Goal: Task Accomplishment & Management: Complete application form

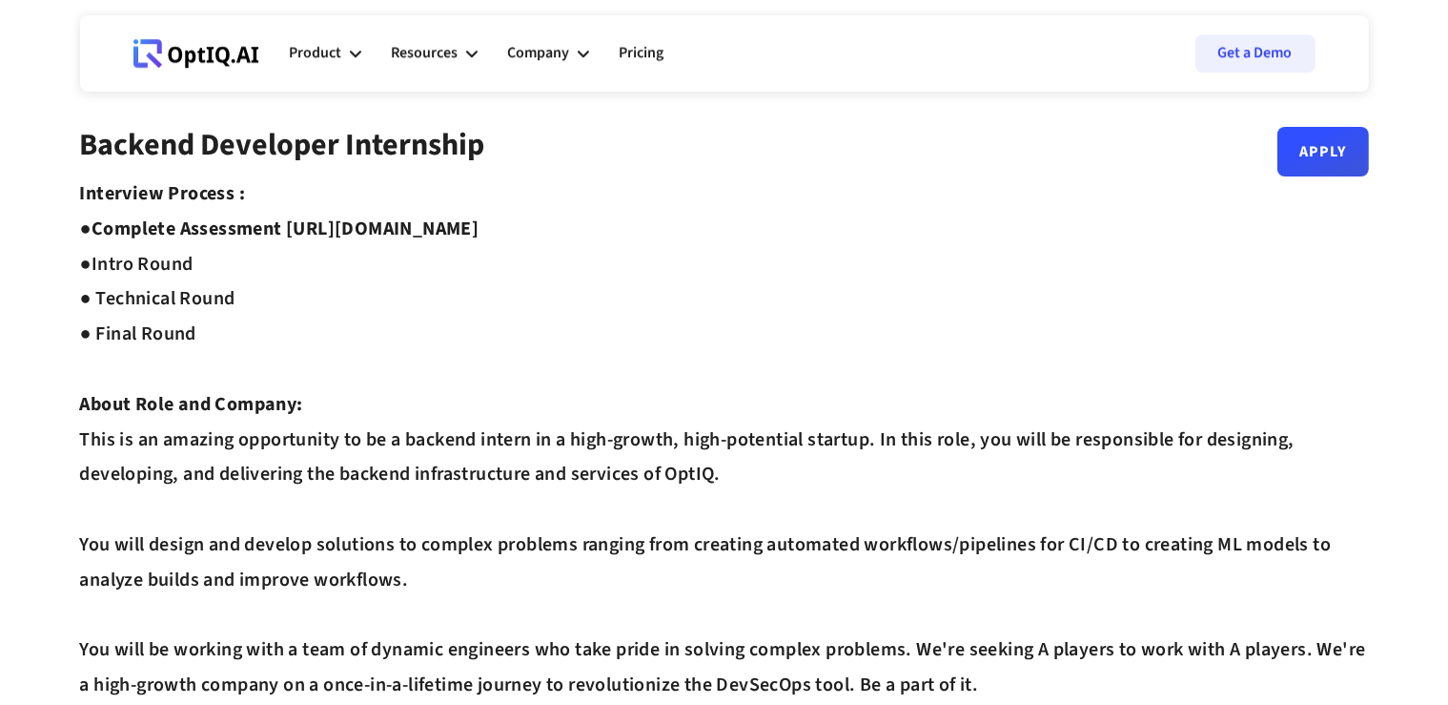
scroll to position [10, 0]
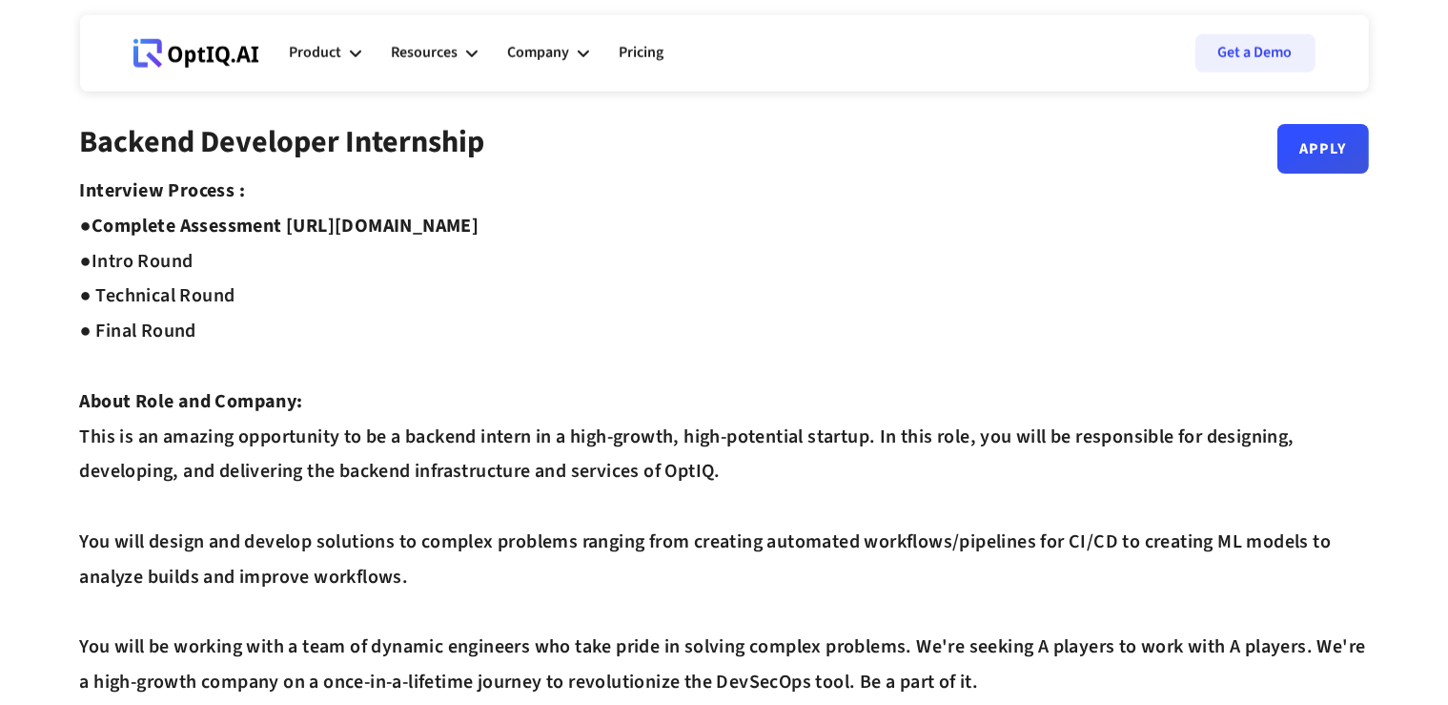
click at [312, 224] on strong "Complete Assessment [URL][DOMAIN_NAME] ●" at bounding box center [280, 244] width 400 height 62
drag, startPoint x: 312, startPoint y: 224, endPoint x: 631, endPoint y: 220, distance: 319.5
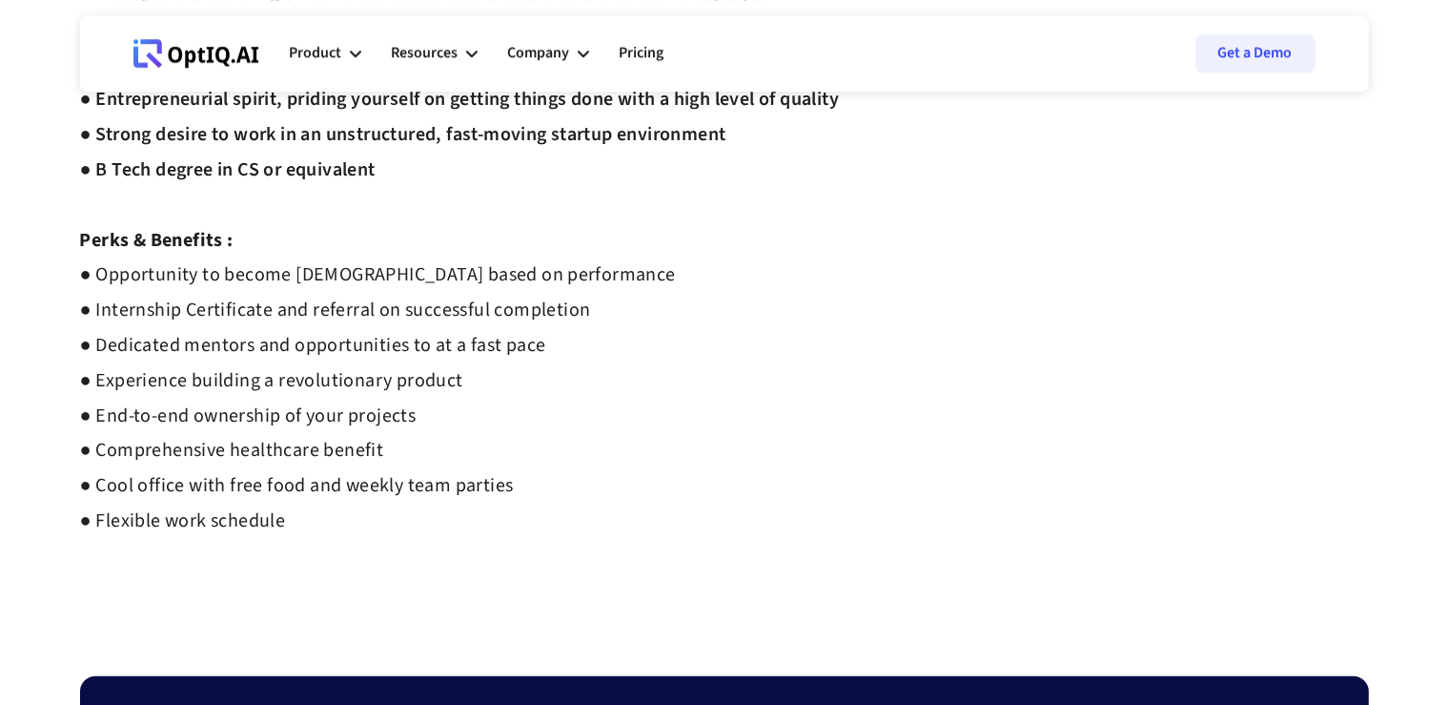
scroll to position [899, 0]
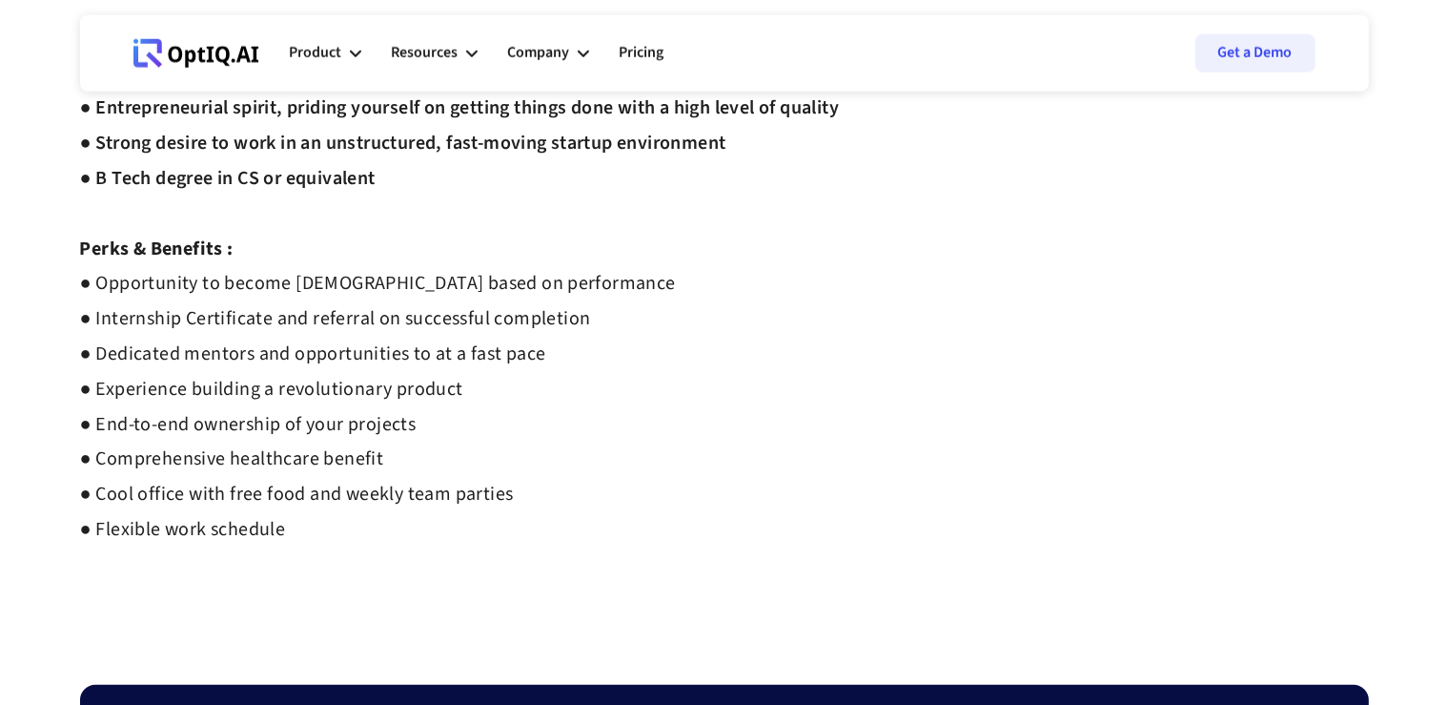
click at [158, 282] on strong "● Opportunity to become [DEMOGRAPHIC_DATA] based on performance ● Internship Ce…" at bounding box center [378, 406] width 596 height 273
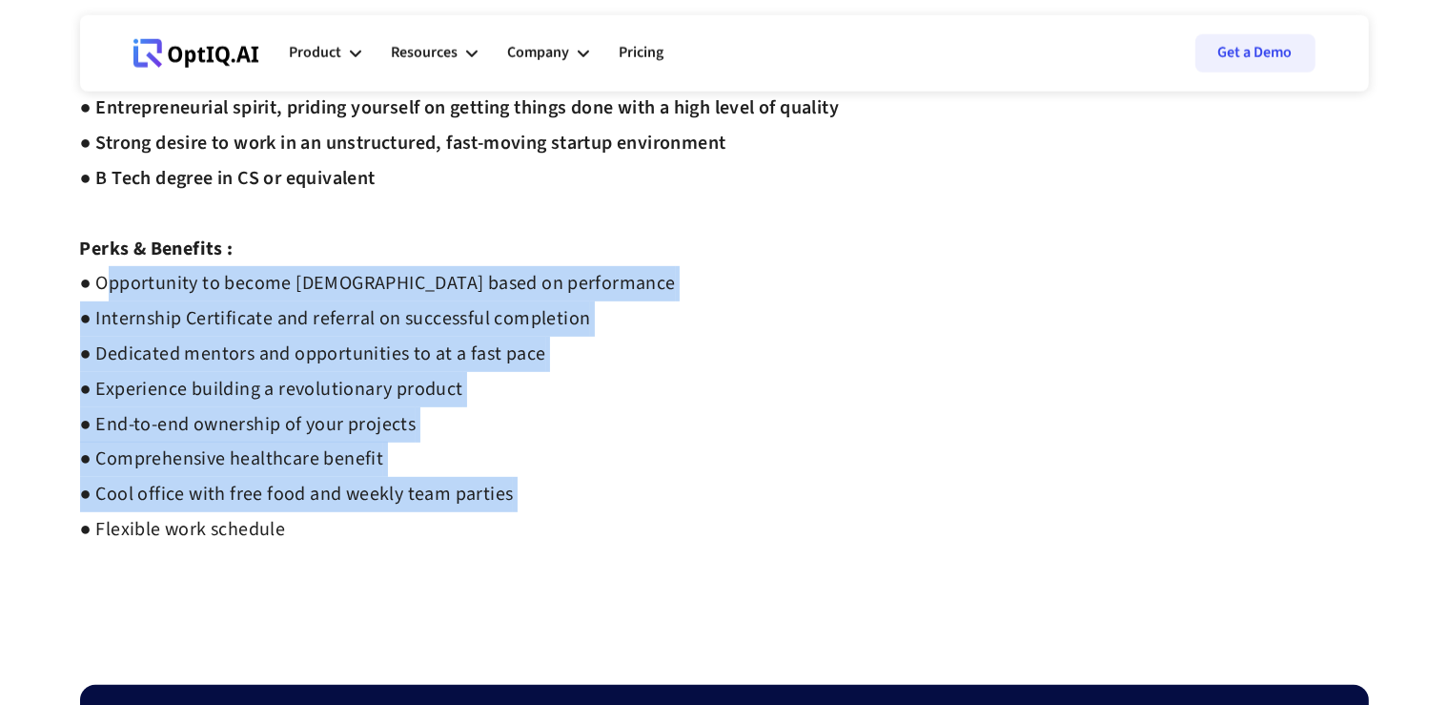
drag, startPoint x: 158, startPoint y: 282, endPoint x: 455, endPoint y: 527, distance: 384.7
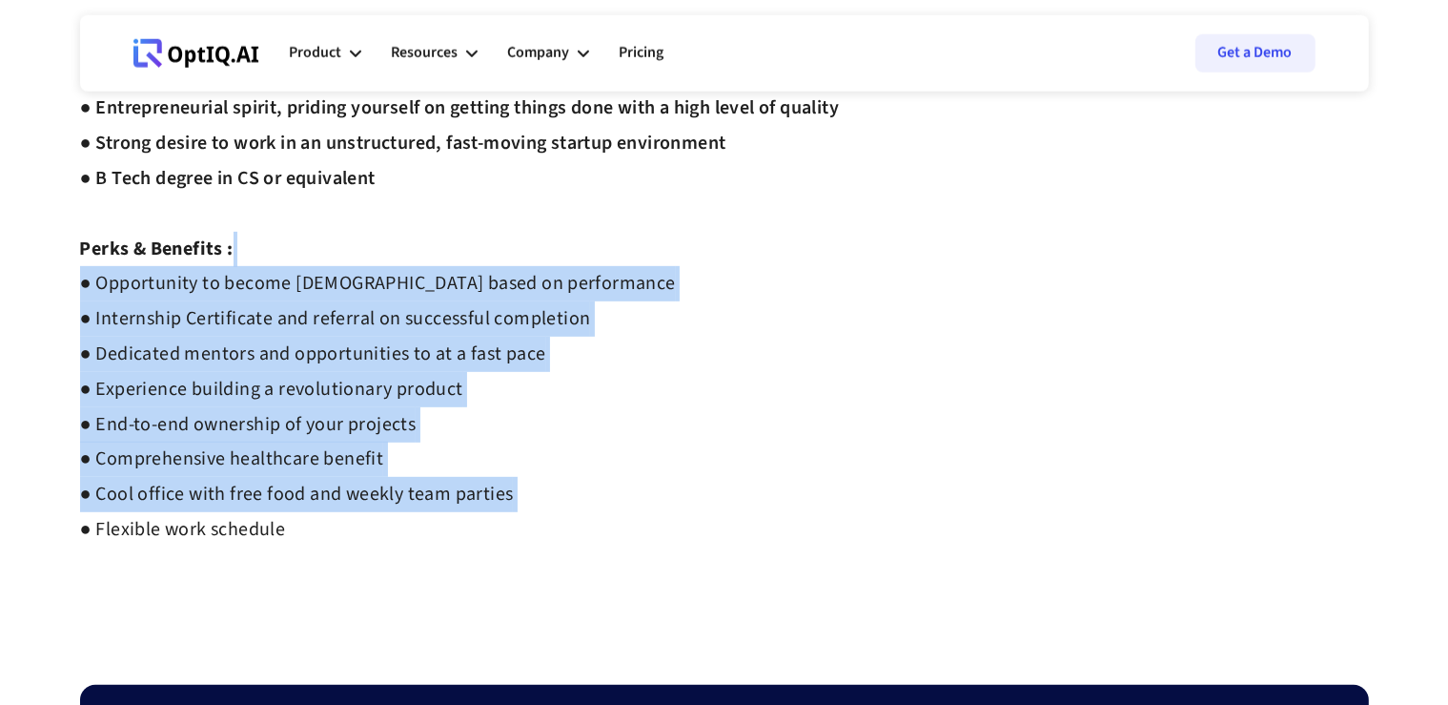
drag, startPoint x: 455, startPoint y: 527, endPoint x: 465, endPoint y: 287, distance: 240.5
click at [465, 287] on strong "● Opportunity to become [DEMOGRAPHIC_DATA] based on performance ● Internship Ce…" at bounding box center [378, 406] width 596 height 273
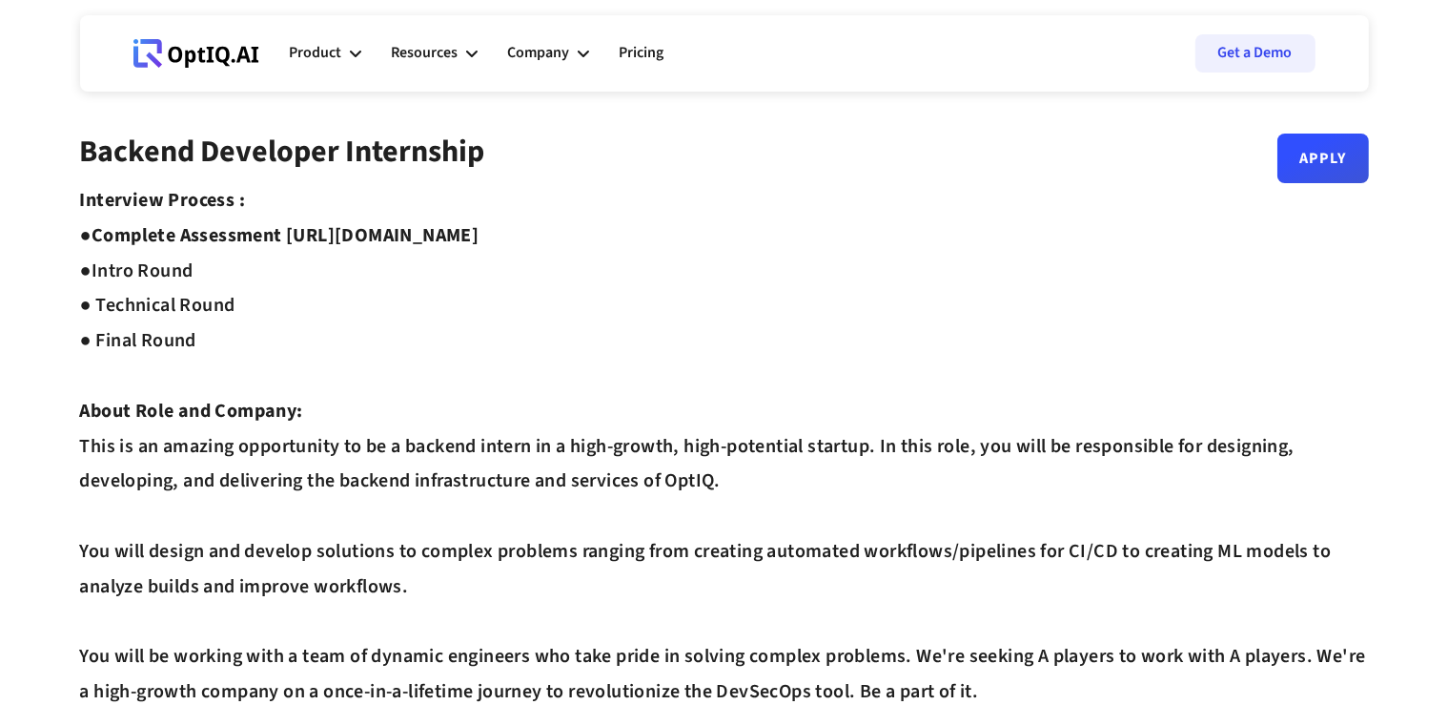
scroll to position [100, 0]
